Goal: Entertainment & Leisure: Consume media (video, audio)

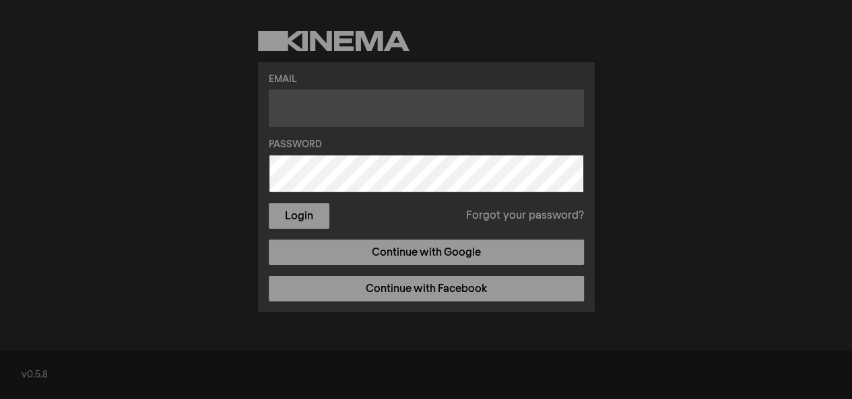
click at [416, 104] on input "text" at bounding box center [426, 109] width 315 height 38
type input "ashleyleubanks@gmail.com"
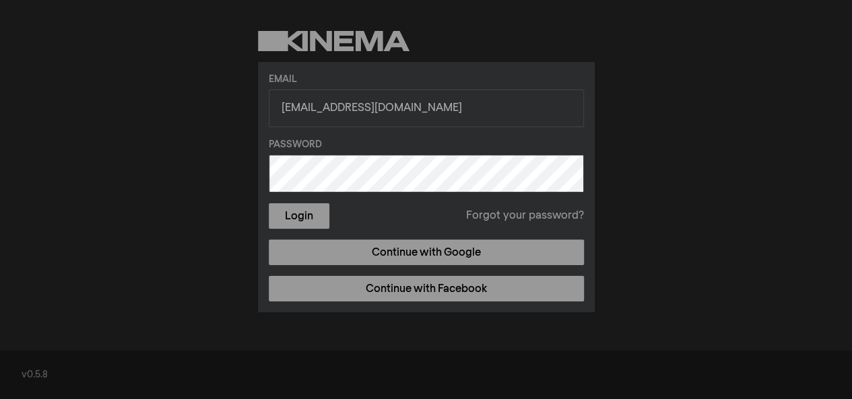
click at [269, 203] on button "Login" at bounding box center [299, 216] width 61 height 26
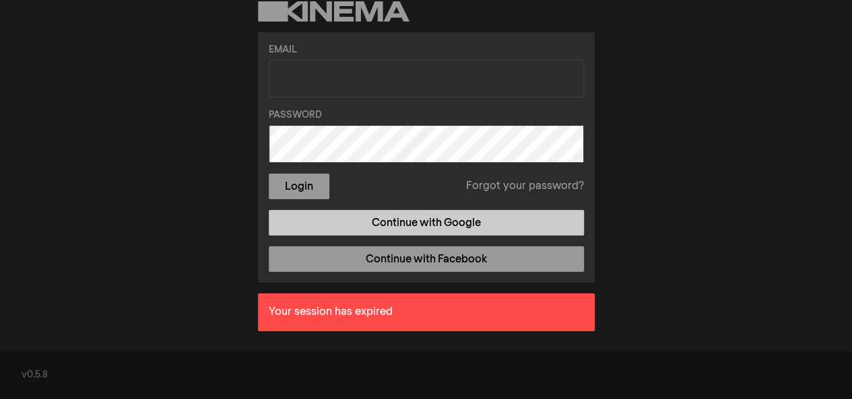
click at [508, 221] on link "Continue with Google" at bounding box center [426, 223] width 315 height 26
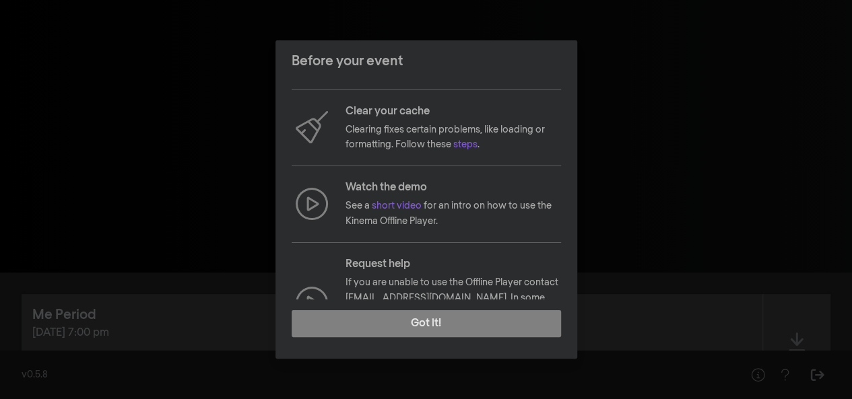
scroll to position [193, 0]
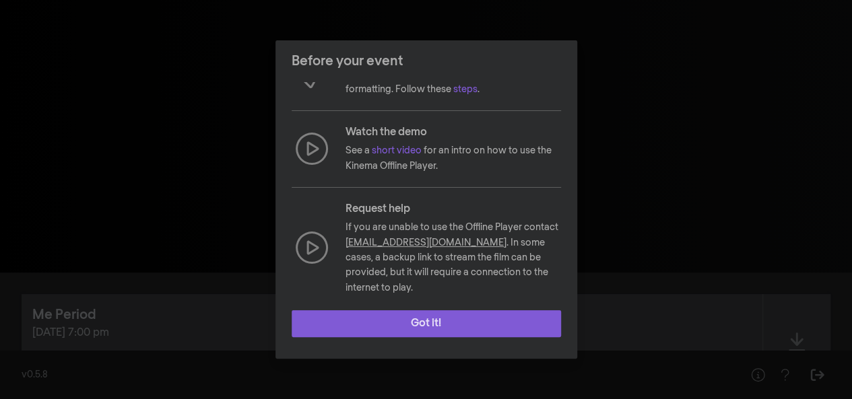
click at [463, 331] on button "Got it!" at bounding box center [425, 323] width 269 height 27
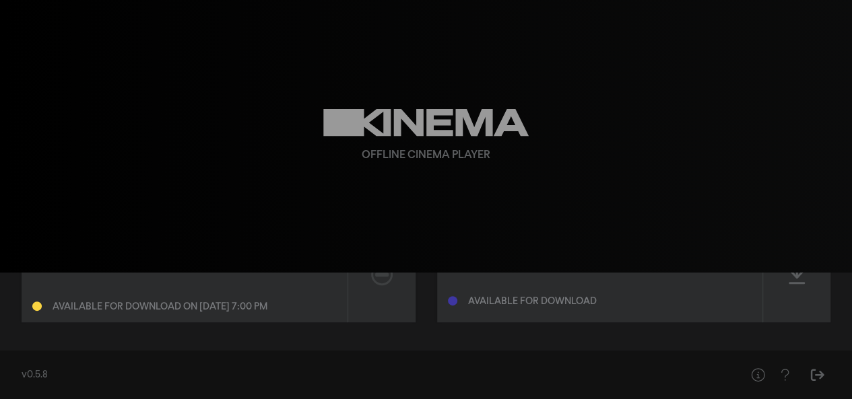
scroll to position [70, 0]
click at [388, 282] on icon at bounding box center [382, 272] width 22 height 22
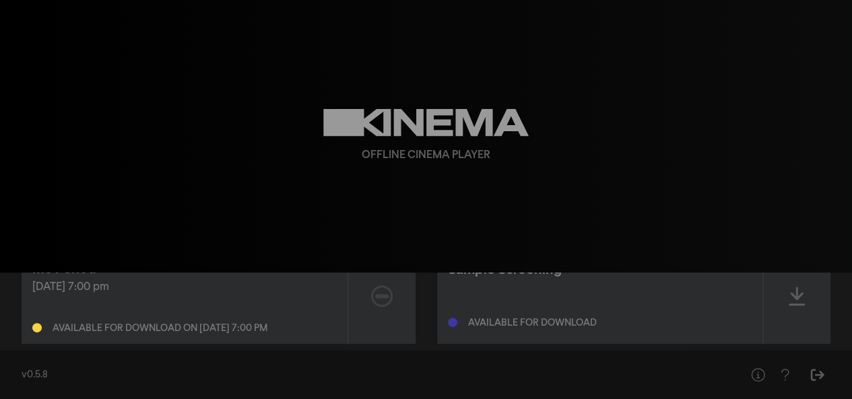
scroll to position [67, 0]
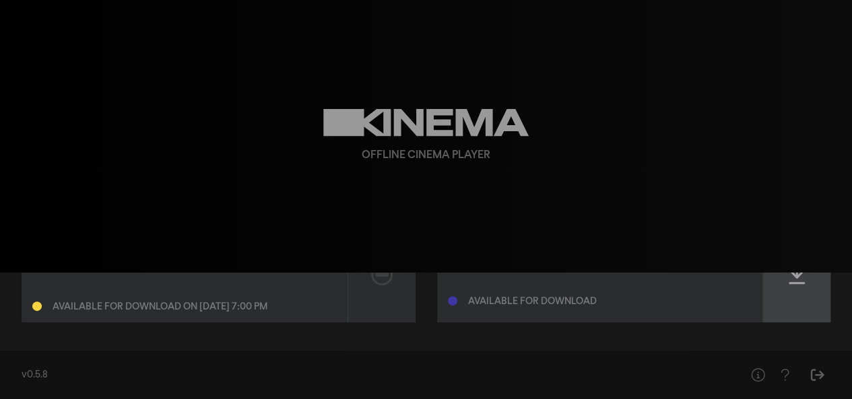
click at [795, 280] on icon at bounding box center [796, 275] width 16 height 22
click at [796, 281] on icon at bounding box center [796, 275] width 16 height 22
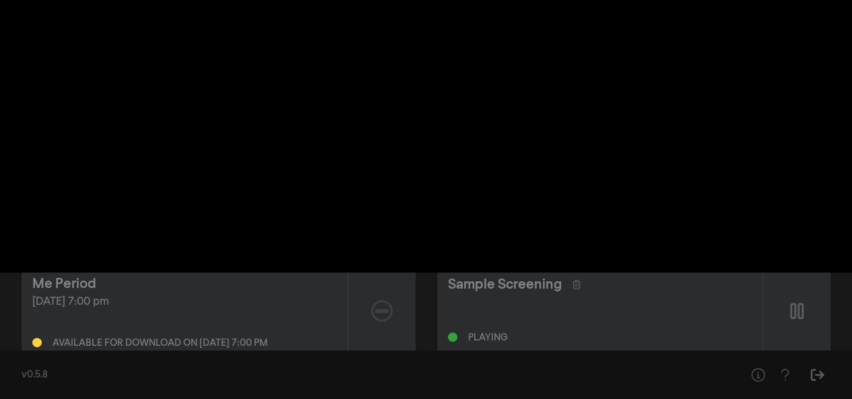
scroll to position [0, 0]
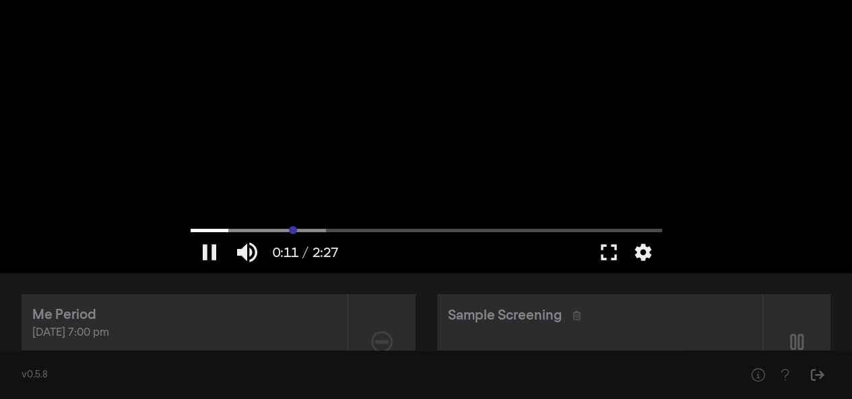
click at [293, 230] on input "Seek" at bounding box center [425, 230] width 471 height 8
click at [335, 231] on input "Seek" at bounding box center [425, 230] width 471 height 8
click at [368, 231] on input "Seek" at bounding box center [425, 230] width 471 height 8
click at [413, 230] on input "Seek" at bounding box center [425, 230] width 471 height 8
click at [481, 227] on input "Seek" at bounding box center [425, 230] width 471 height 8
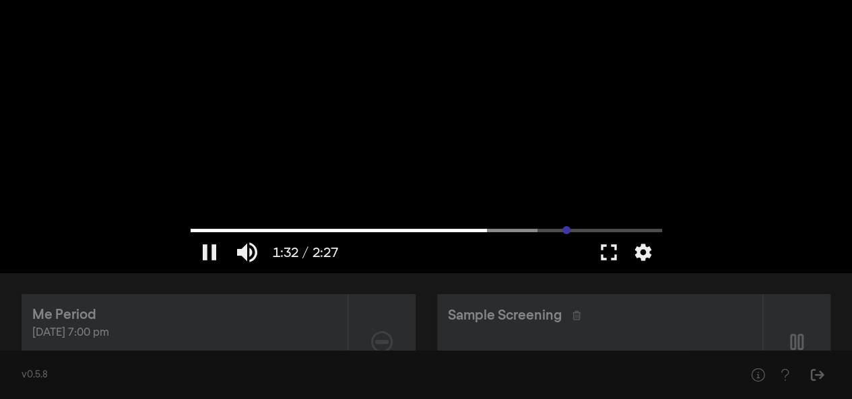
click at [565, 226] on input "Seek" at bounding box center [425, 230] width 471 height 8
click at [622, 232] on input "Seek" at bounding box center [425, 230] width 471 height 8
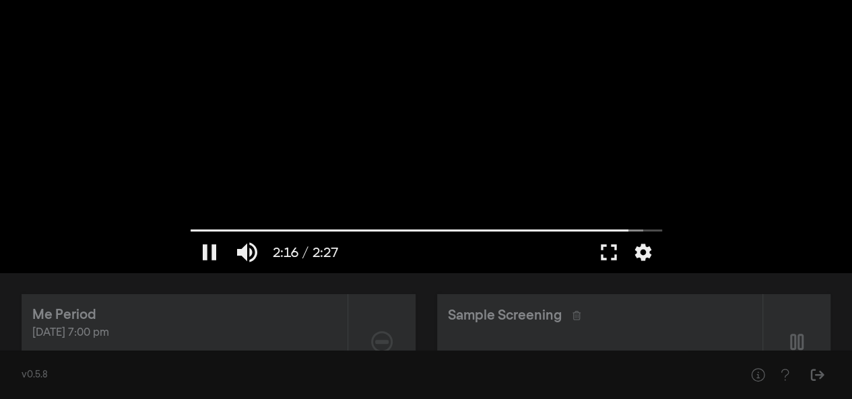
click at [512, 160] on div at bounding box center [426, 136] width 485 height 273
type input "136.909985"
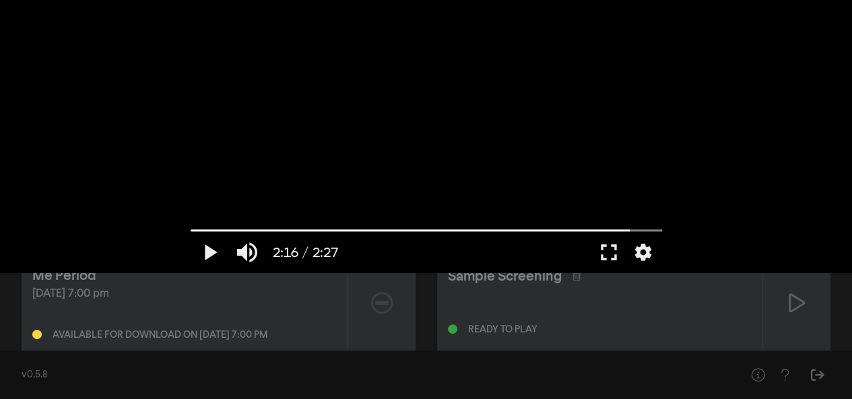
scroll to position [70, 0]
